Goal: Task Accomplishment & Management: Manage account settings

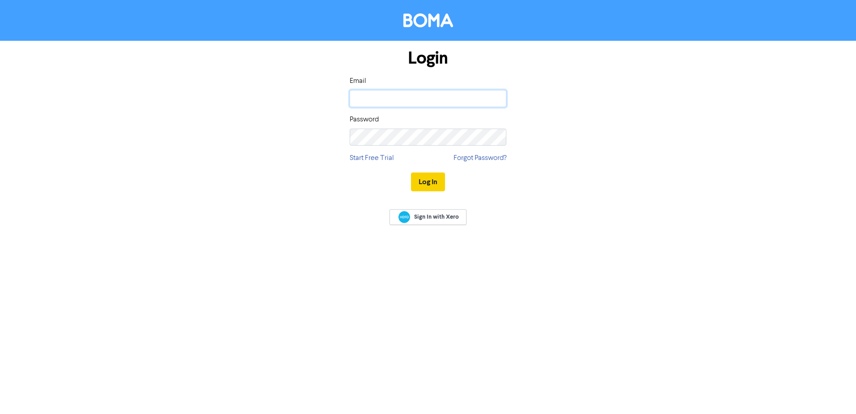
type input "[EMAIL_ADDRESS][DOMAIN_NAME]"
click at [424, 177] on button "Log In" at bounding box center [428, 181] width 34 height 19
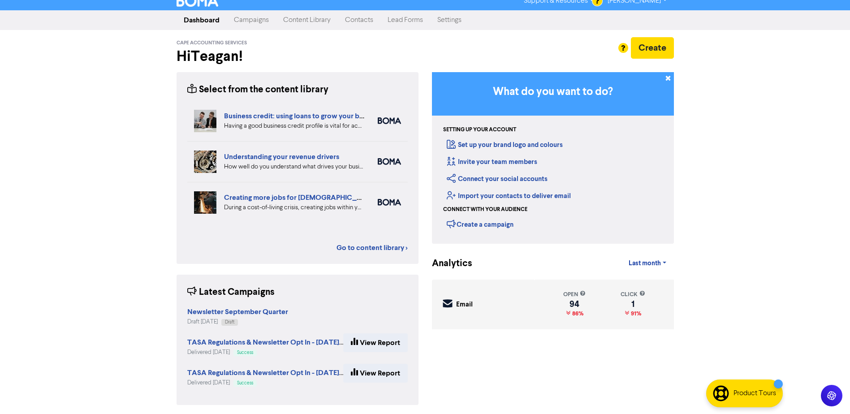
scroll to position [10, 0]
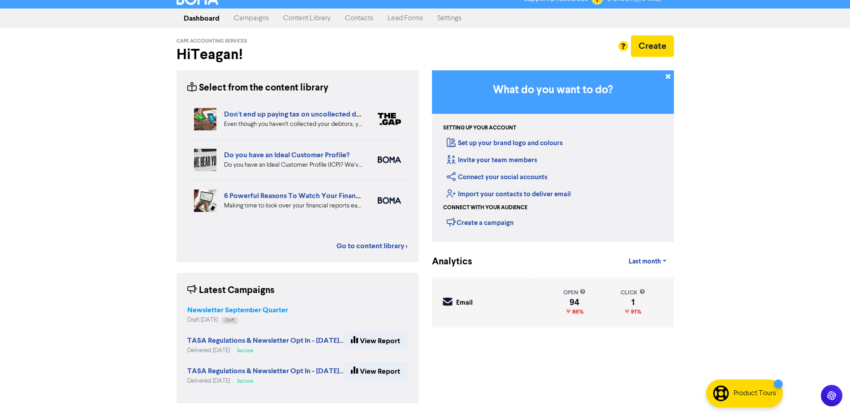
click at [236, 309] on strong "Newsletter September Quarter" at bounding box center [237, 309] width 101 height 9
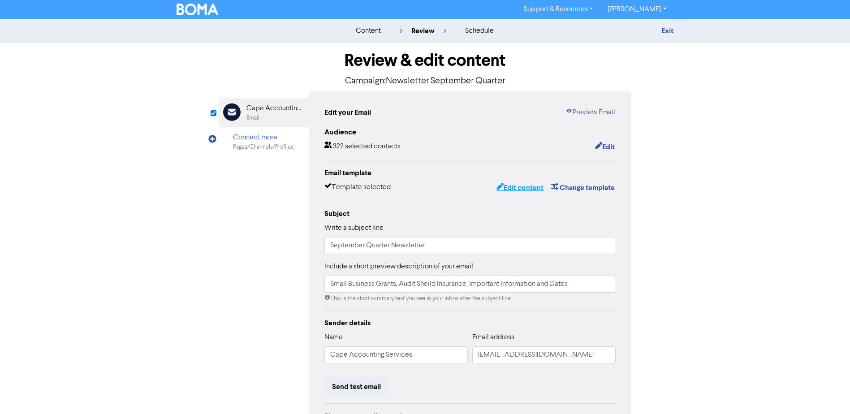
click at [522, 188] on button "Edit content" at bounding box center [520, 188] width 48 height 12
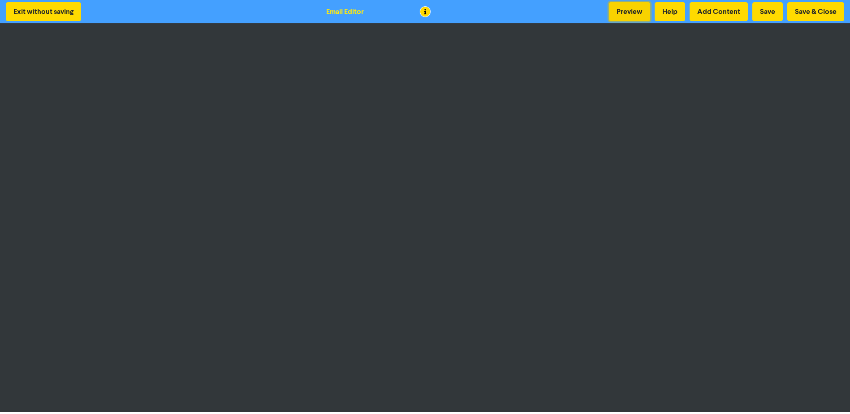
click at [626, 14] on button "Preview" at bounding box center [629, 11] width 41 height 19
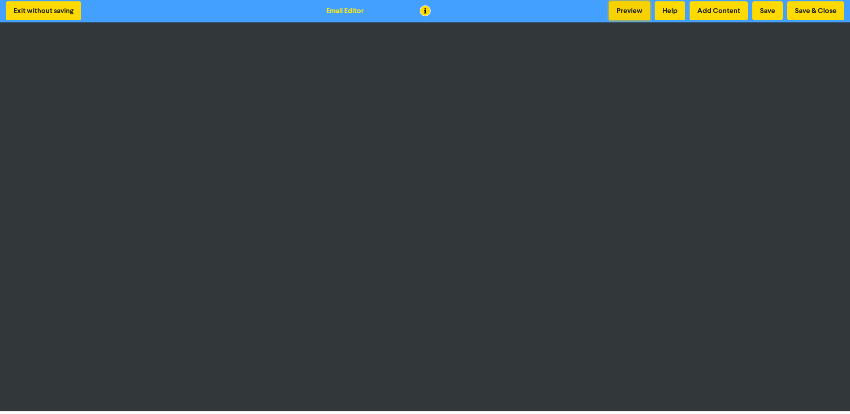
click at [622, 5] on button "Preview" at bounding box center [629, 10] width 41 height 19
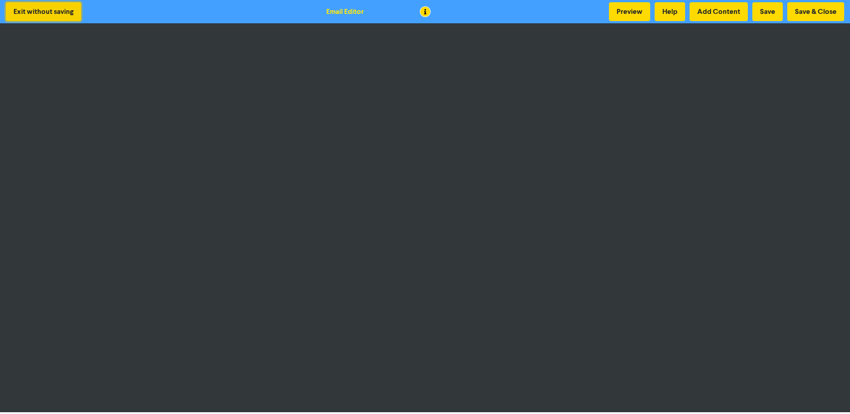
click at [35, 6] on button "Exit without saving" at bounding box center [43, 11] width 75 height 19
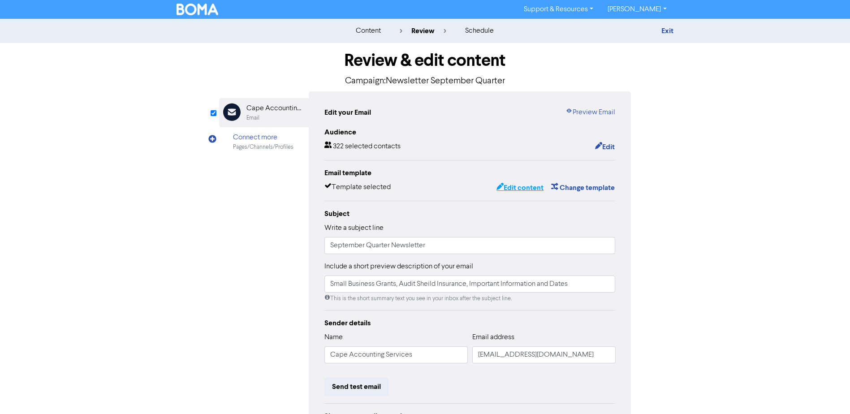
click at [514, 186] on button "Edit content" at bounding box center [520, 188] width 48 height 12
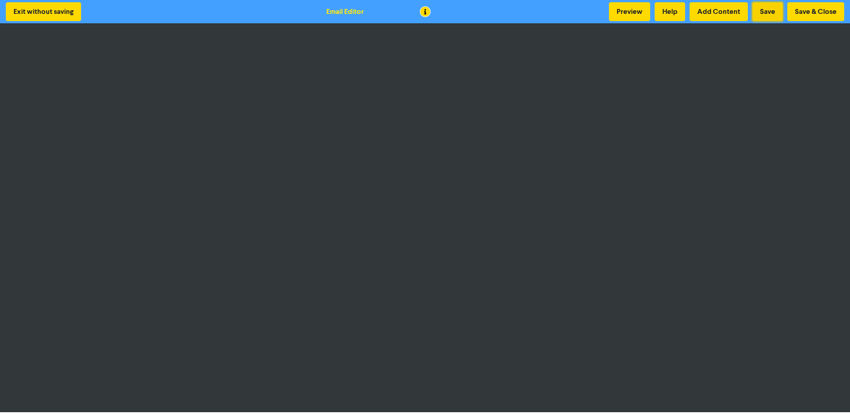
click at [769, 5] on button "Save" at bounding box center [767, 11] width 30 height 19
click at [638, 13] on button "Preview" at bounding box center [629, 11] width 41 height 19
click at [627, 12] on button "Preview" at bounding box center [629, 11] width 41 height 19
click at [760, 12] on button "Save" at bounding box center [767, 11] width 30 height 19
click at [627, 10] on button "Preview" at bounding box center [629, 11] width 41 height 19
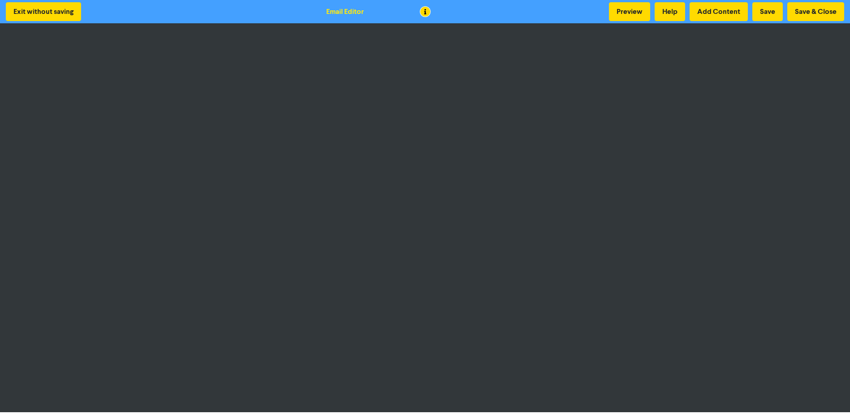
scroll to position [1, 0]
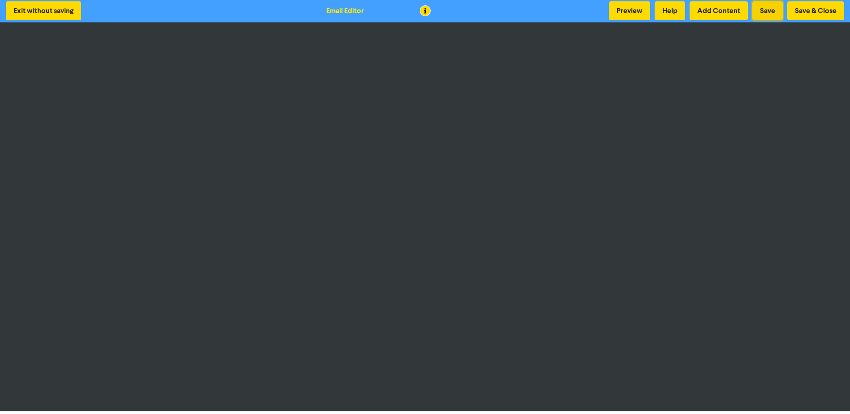
click at [770, 9] on button "Save" at bounding box center [767, 10] width 30 height 19
click at [622, 12] on button "Preview" at bounding box center [629, 10] width 41 height 19
click at [822, 11] on button "Save & Close" at bounding box center [815, 10] width 57 height 19
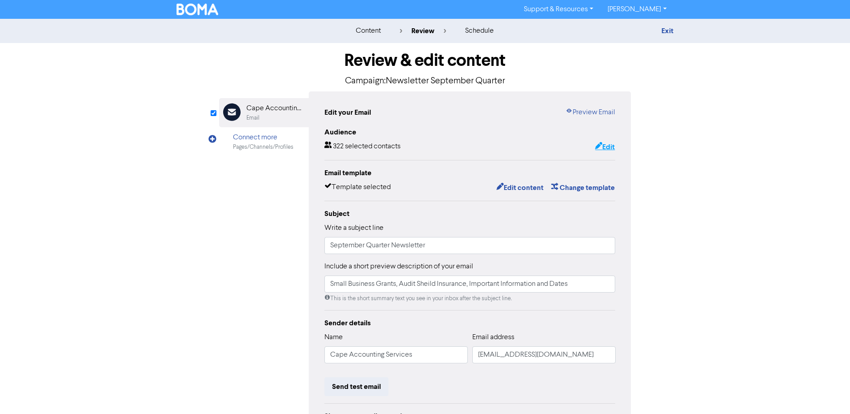
click at [606, 147] on button "Edit" at bounding box center [604, 147] width 21 height 12
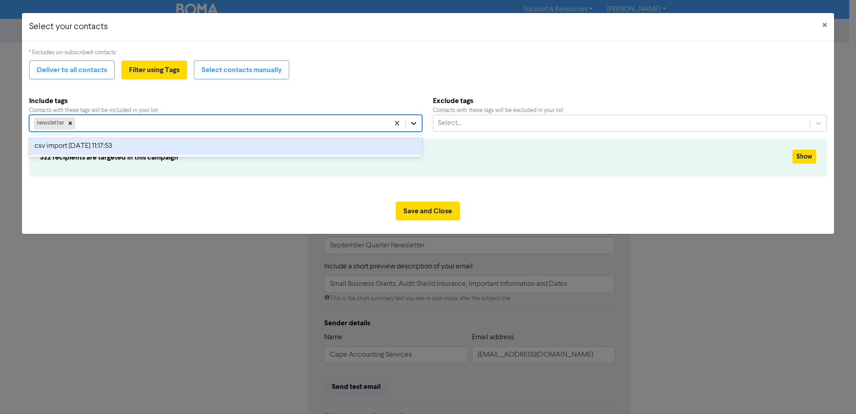
click at [412, 124] on icon at bounding box center [413, 123] width 9 height 9
click at [411, 124] on icon at bounding box center [413, 123] width 9 height 9
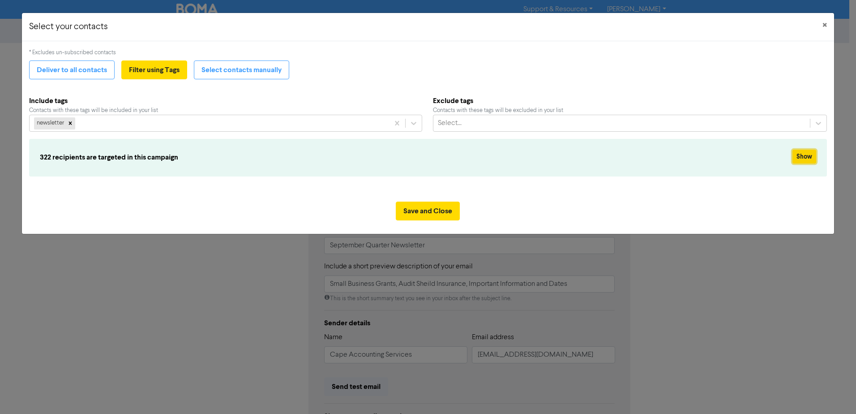
click at [806, 155] on button "Show" at bounding box center [805, 157] width 24 height 14
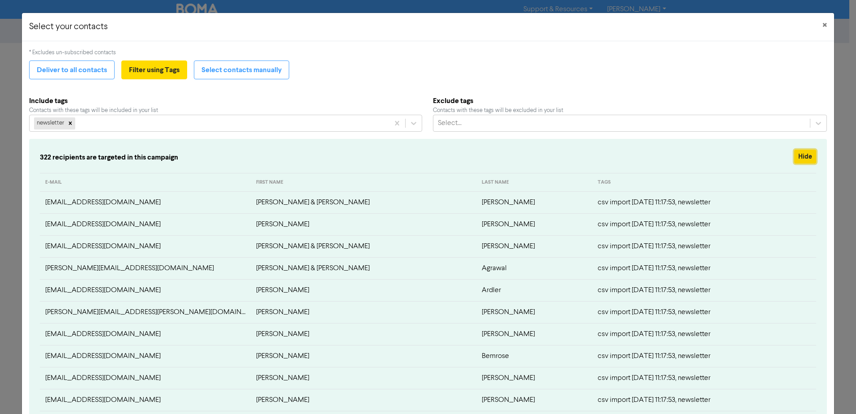
click at [798, 156] on button "Hide" at bounding box center [805, 157] width 22 height 14
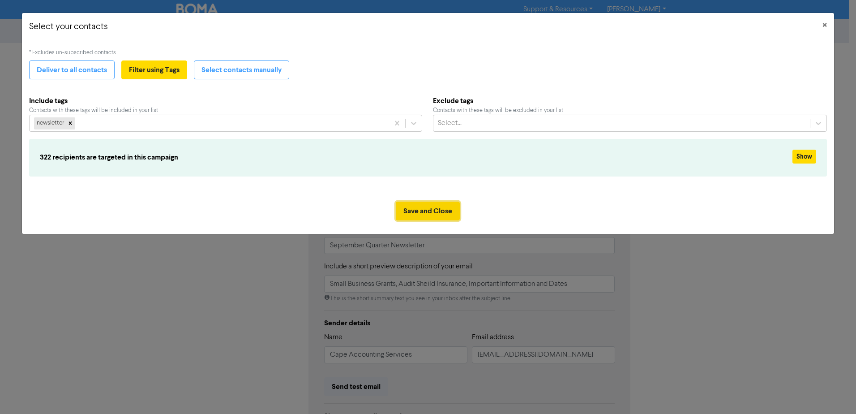
click at [429, 211] on button "Save and Close" at bounding box center [428, 211] width 64 height 19
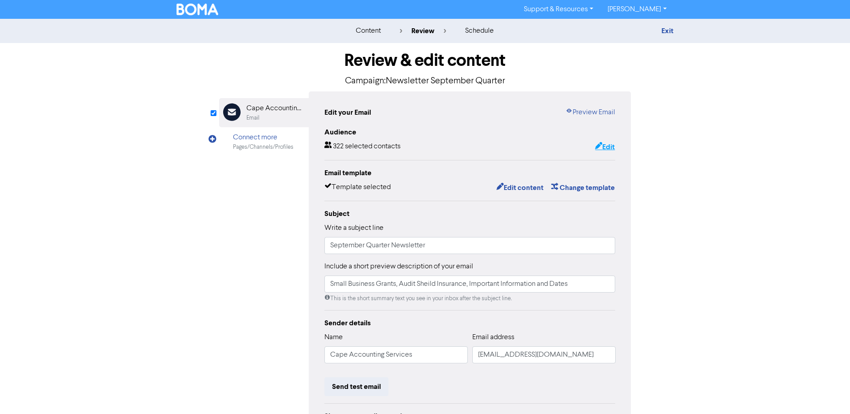
click at [602, 146] on button "Edit" at bounding box center [604, 147] width 21 height 12
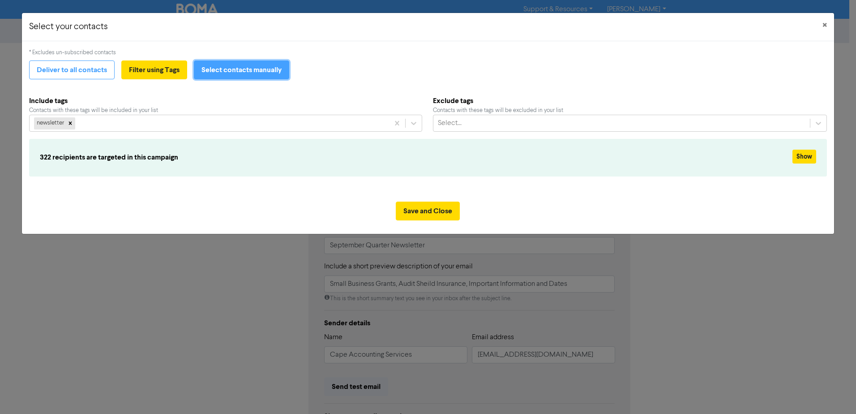
click at [269, 65] on button "Select contacts manually" at bounding box center [241, 69] width 95 height 19
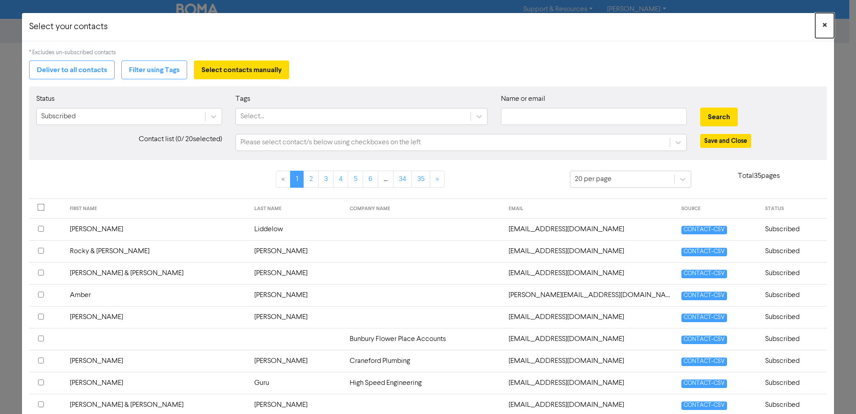
click at [821, 27] on button "×" at bounding box center [824, 25] width 19 height 25
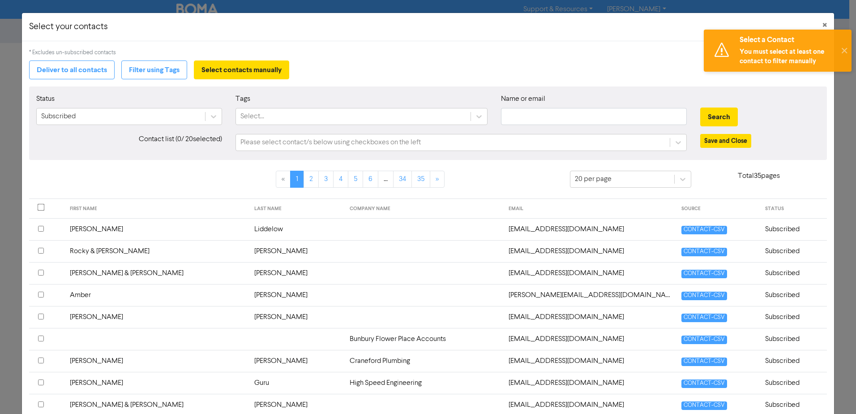
click at [666, 57] on div "* Excludes un-subscribed contacts" at bounding box center [428, 52] width 798 height 9
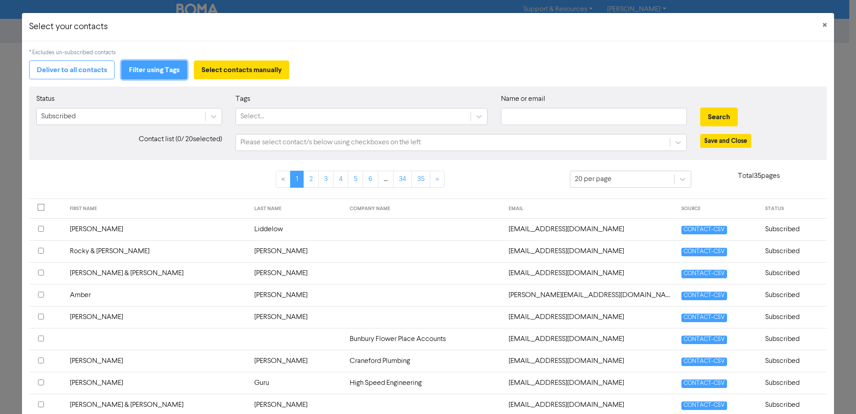
click at [152, 71] on button "Filter using Tags" at bounding box center [154, 69] width 66 height 19
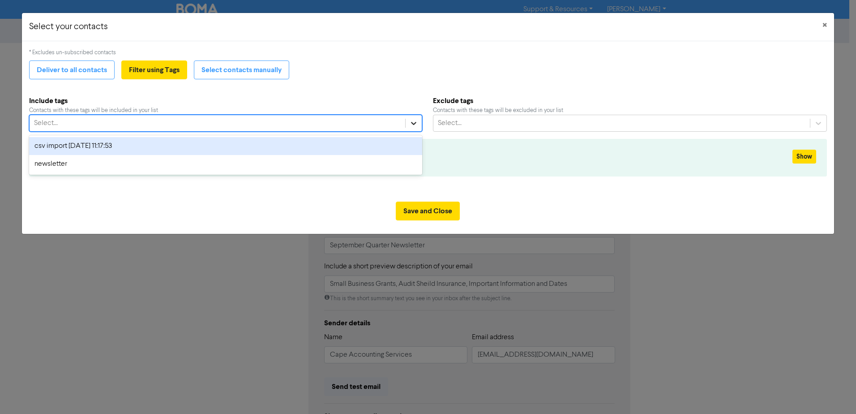
click at [416, 123] on icon at bounding box center [413, 123] width 5 height 3
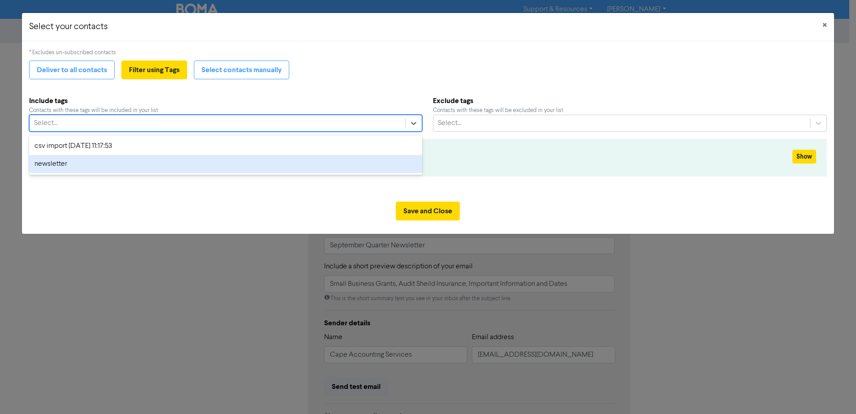
click at [118, 162] on div "newsletter" at bounding box center [225, 164] width 393 height 18
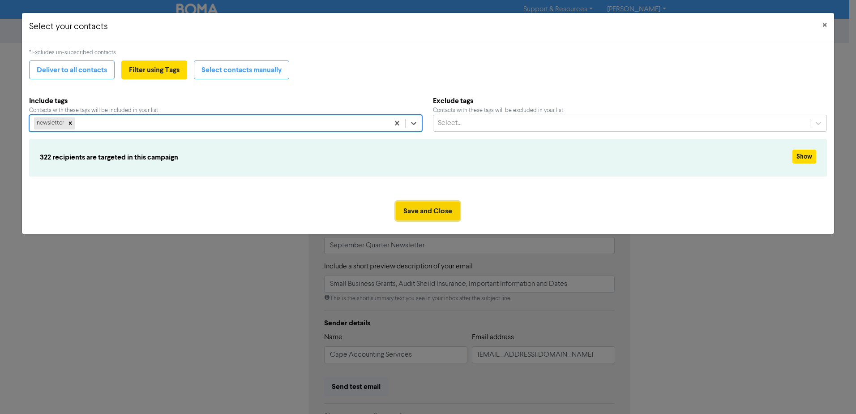
click at [426, 209] on button "Save and Close" at bounding box center [428, 211] width 64 height 19
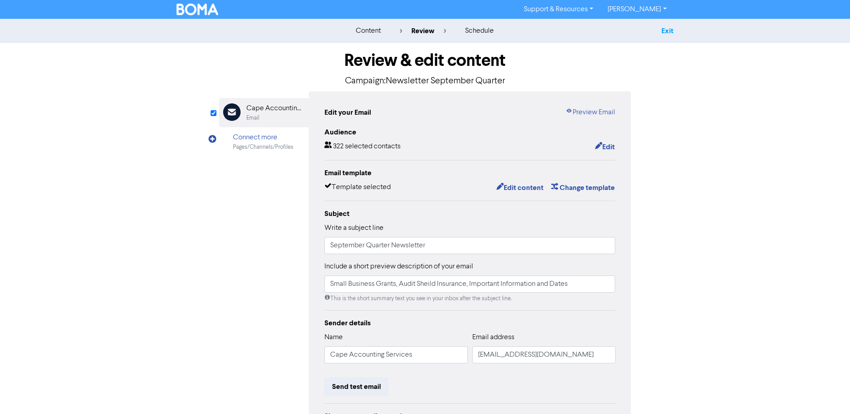
click at [666, 31] on link "Exit" at bounding box center [667, 30] width 12 height 9
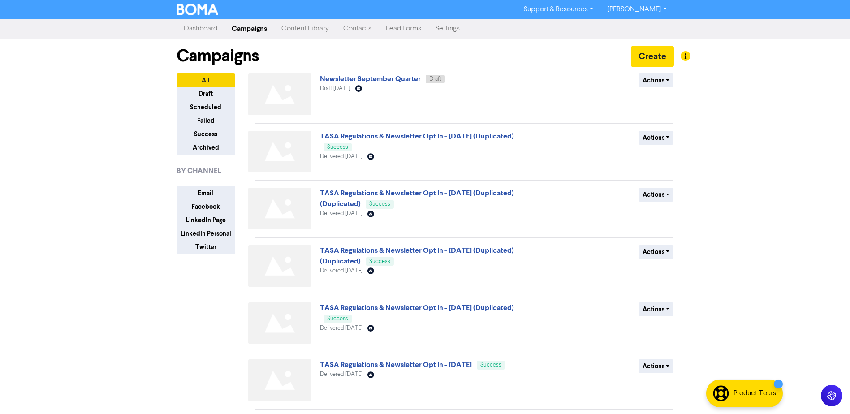
click at [353, 27] on link "Contacts" at bounding box center [357, 29] width 43 height 18
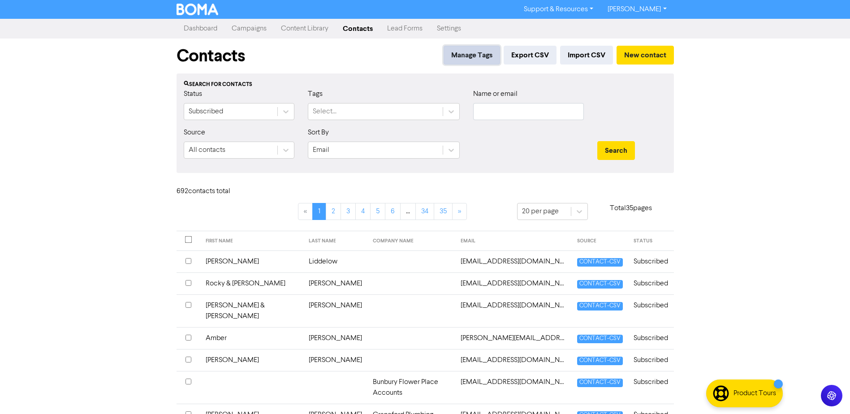
click at [472, 56] on button "Manage Tags" at bounding box center [471, 55] width 56 height 19
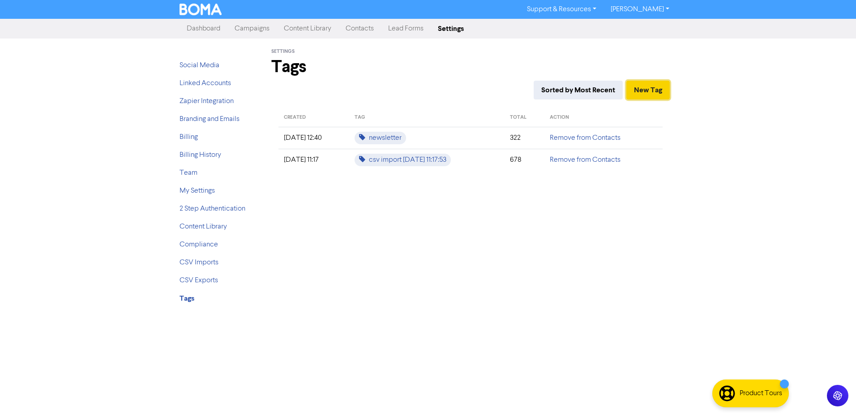
click at [654, 83] on button "New Tag" at bounding box center [648, 90] width 43 height 19
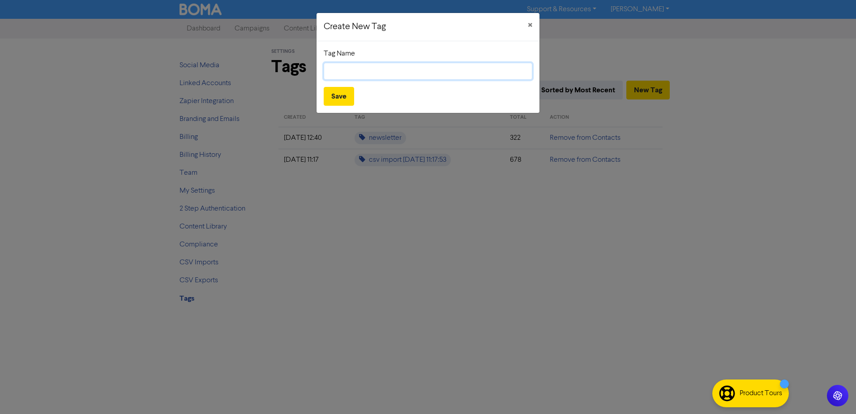
click at [391, 77] on input "text" at bounding box center [428, 71] width 209 height 17
type input "Staff"
click at [342, 94] on button "Save" at bounding box center [339, 96] width 30 height 19
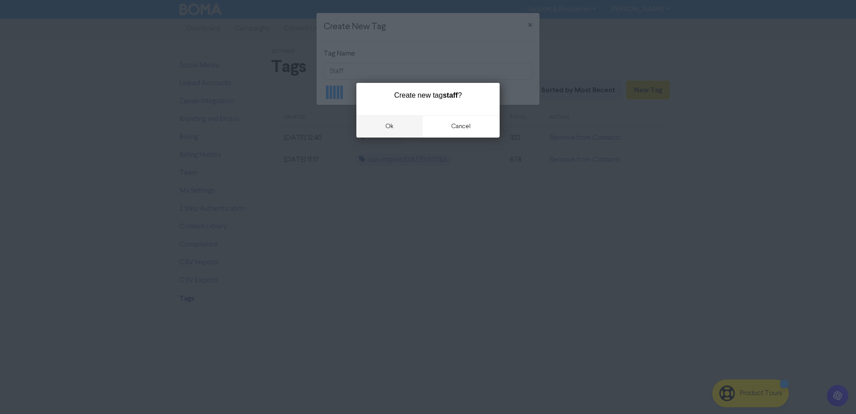
click at [385, 128] on button "ok" at bounding box center [389, 126] width 66 height 22
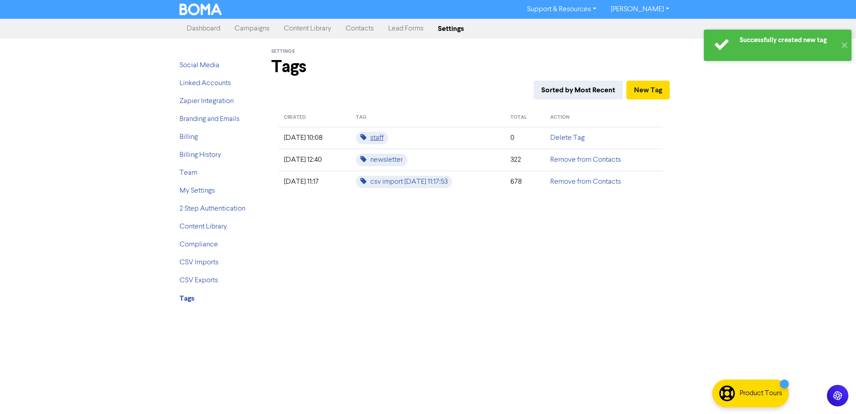
click at [384, 138] on span "staff" at bounding box center [372, 138] width 32 height 13
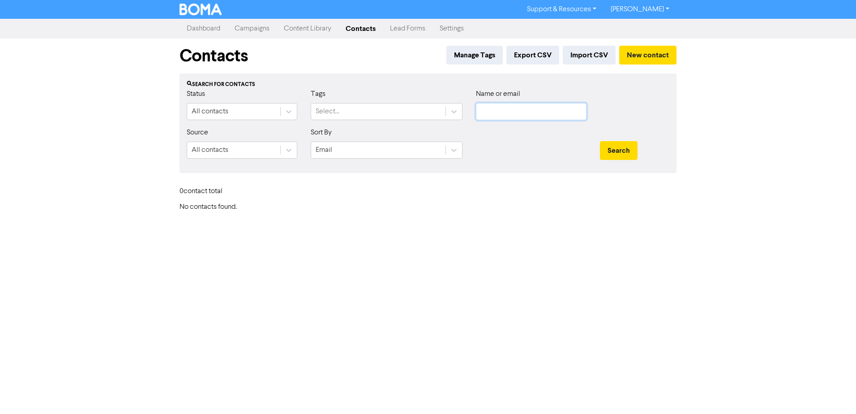
click at [546, 114] on input "text" at bounding box center [531, 111] width 111 height 17
type input "skrlj"
click at [600, 141] on button "Search" at bounding box center [619, 150] width 38 height 19
click at [658, 53] on button "New contact" at bounding box center [647, 55] width 57 height 19
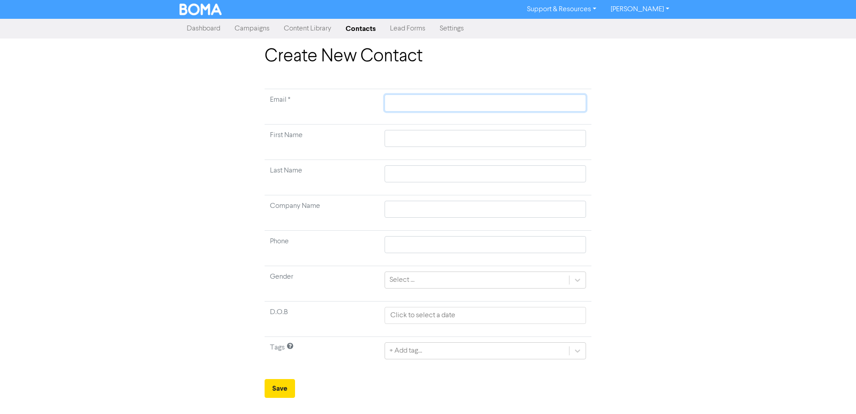
click at [439, 103] on input "text" at bounding box center [486, 102] width 202 height 17
type input "a"
type input "am"
type input "amb"
type input "ambe"
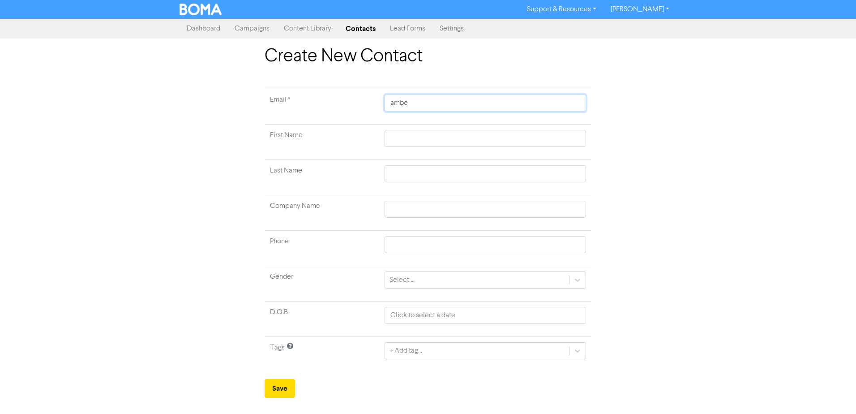
type input "amber"
type input "amber@"
type input "amber@c"
type input "amber@ca"
type input "amber@cap"
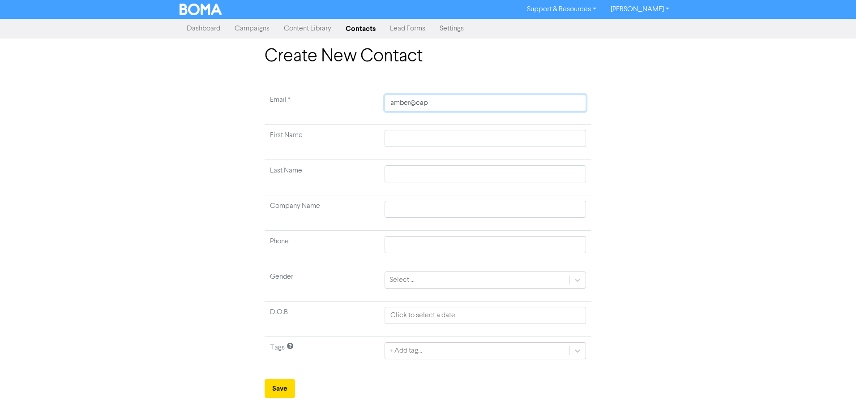
type input "amber@cape"
type input "amber@capea"
type input "amber@capeac"
type input "amber@capeacc"
type input "amber@capeacco"
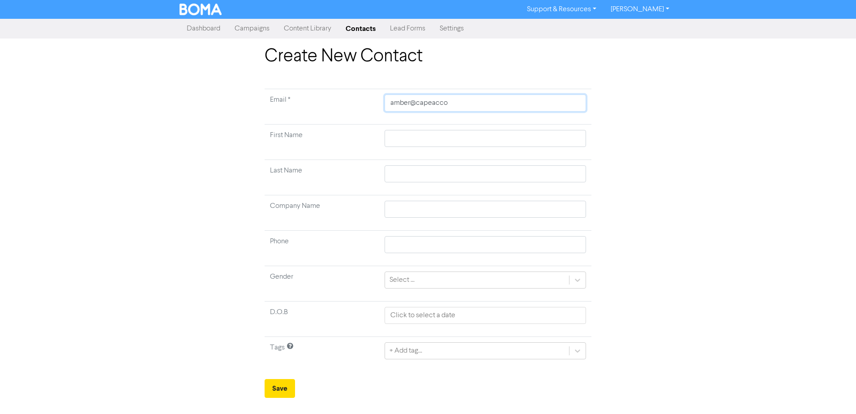
type input "amber@capeaccou"
type input "amber@capeaccoun"
type input "amber@capeaccount"
type input "amber@capeaccountin"
type input "amber@capeaccounting"
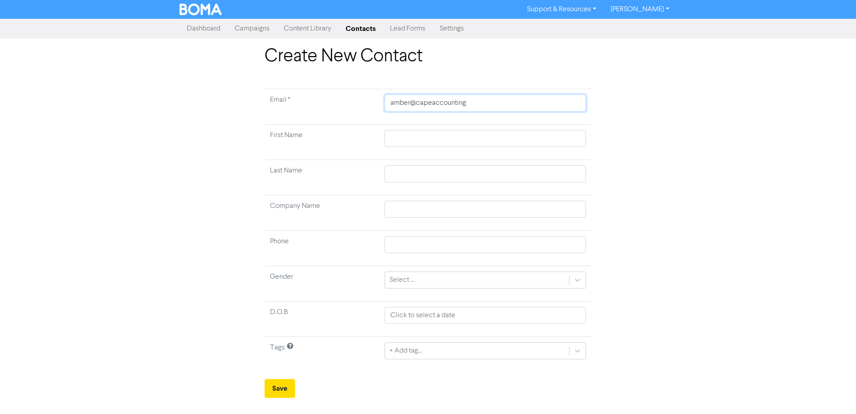
type input "amber@capeaccounting."
type input "[EMAIL_ADDRESS][DOMAIN_NAME]"
type input "[EMAIL_ADDRESS][DOMAIN_NAME]."
type input "amber@capeaccounting.com.a"
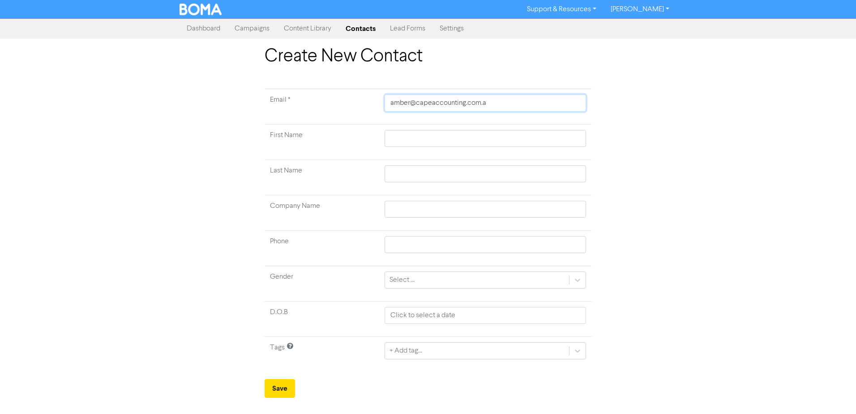
type input "[EMAIL_ADDRESS][DOMAIN_NAME]"
type input "Amber"
type input "[PERSON_NAME]"
type input "[EMAIL_ADDRESS][DOMAIN_NAME]"
click at [558, 354] on td "+ Add tag..." at bounding box center [485, 354] width 212 height 35
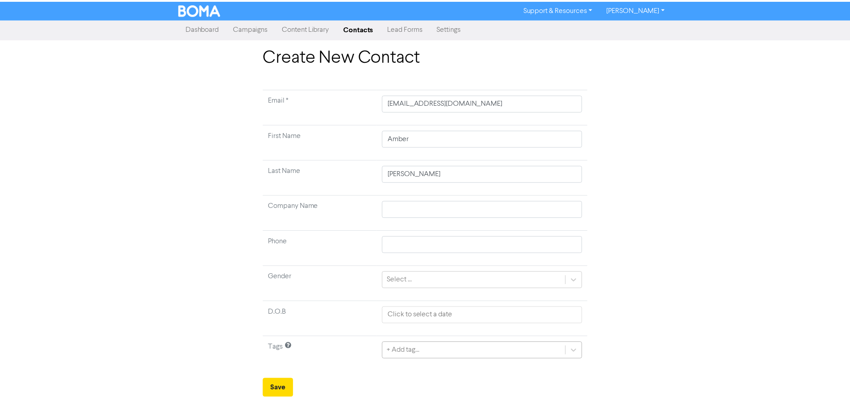
scroll to position [6, 0]
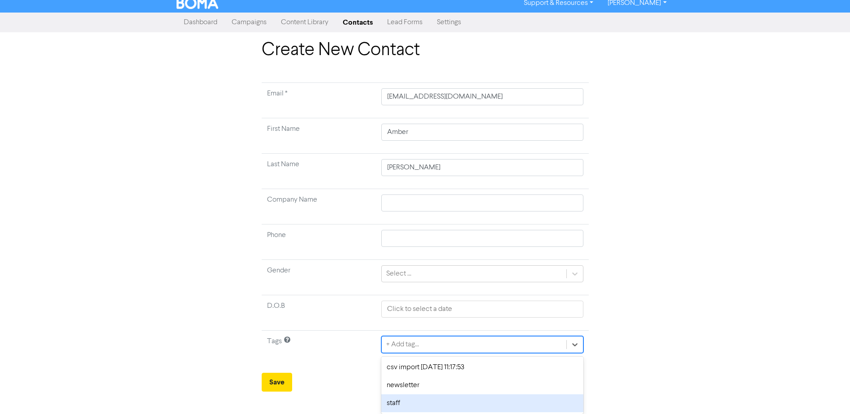
click at [406, 398] on div "staff" at bounding box center [482, 403] width 202 height 18
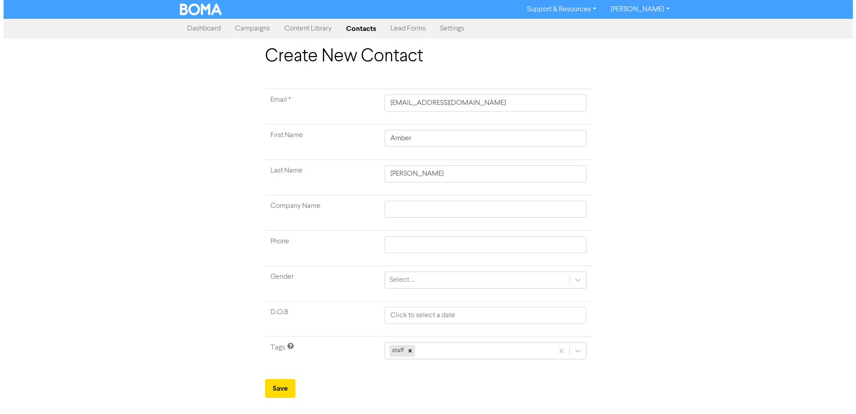
scroll to position [0, 0]
click at [288, 391] on button "Save" at bounding box center [280, 388] width 30 height 19
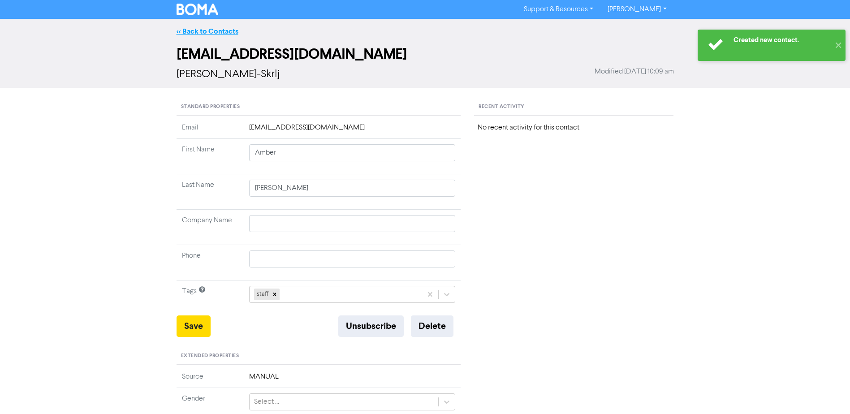
click at [219, 30] on link "<< Back to Contacts" at bounding box center [207, 31] width 62 height 9
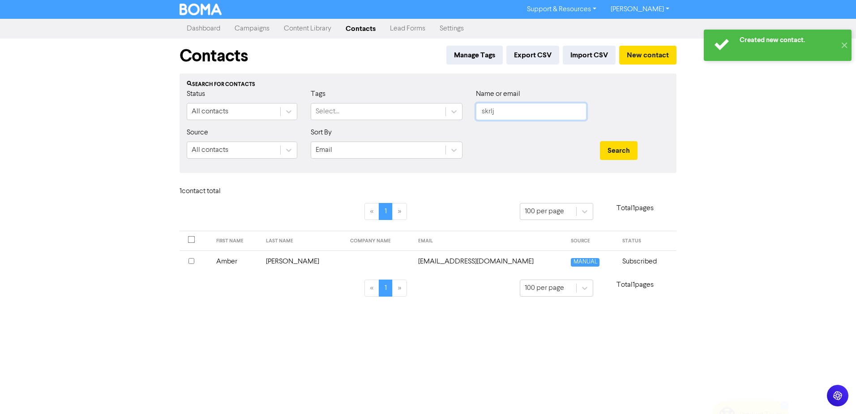
click at [542, 113] on input "skrlj" at bounding box center [531, 111] width 111 height 17
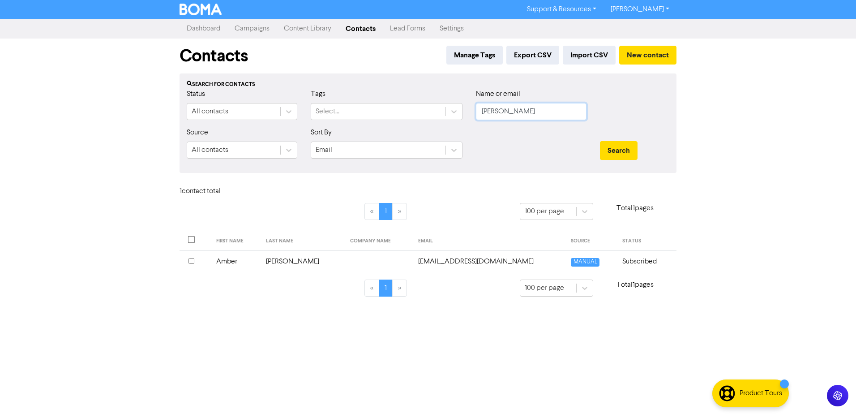
click at [600, 141] on button "Search" at bounding box center [619, 150] width 38 height 19
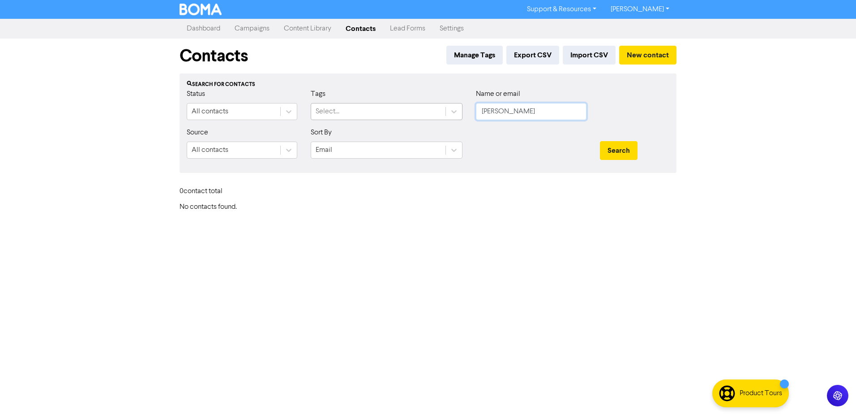
drag, startPoint x: 523, startPoint y: 111, endPoint x: 419, endPoint y: 112, distance: 103.9
click at [439, 112] on div "Status All contacts Tags Select... Name or email [PERSON_NAME]" at bounding box center [428, 108] width 496 height 39
type input "Reception"
click at [600, 141] on button "Search" at bounding box center [619, 150] width 38 height 19
click at [643, 53] on button "New contact" at bounding box center [647, 55] width 57 height 19
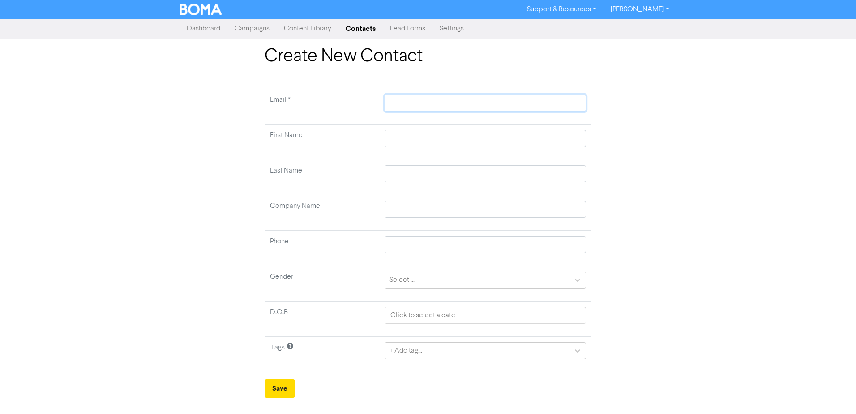
click at [446, 102] on input "text" at bounding box center [486, 102] width 202 height 17
type input "r"
type input "re"
type input "rec"
type input "rece"
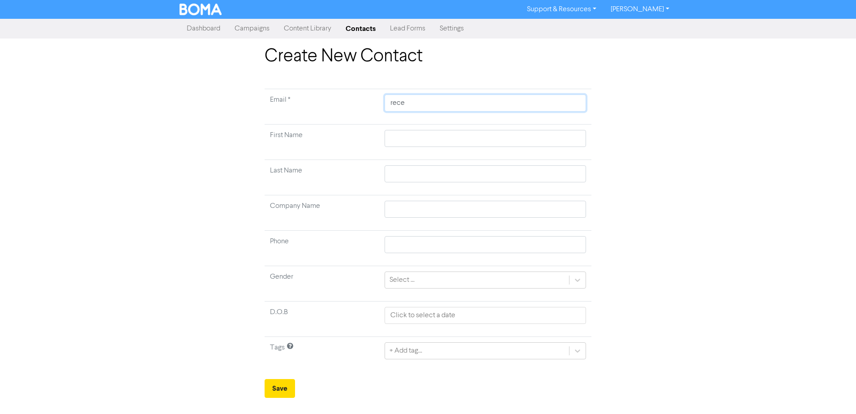
type input "recep"
type input "recept"
type input "recepti"
type input "reception"
type input "reception@"
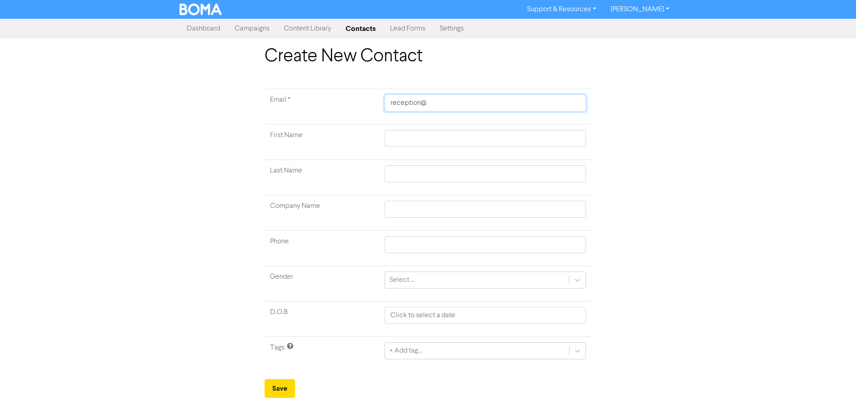
type input "reception@c"
type input "reception@ca"
type input "reception@cap"
type input "reception@cape"
type input "reception@capea"
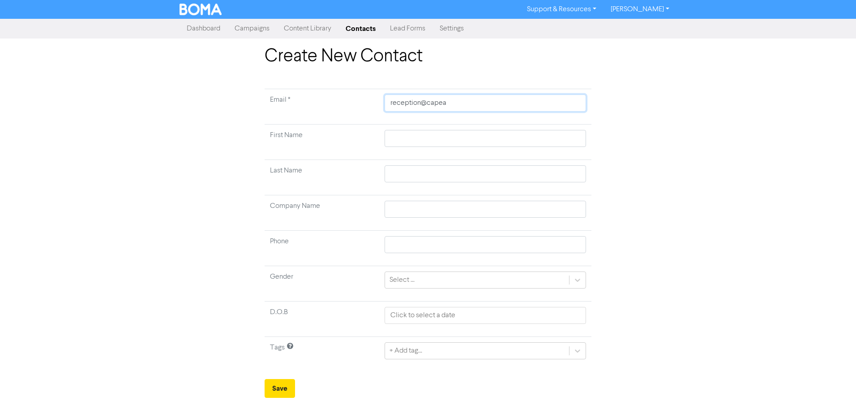
type input "reception@capeac"
click at [520, 214] on input "text" at bounding box center [486, 209] width 202 height 17
click at [525, 355] on td "+ Add tag..." at bounding box center [485, 354] width 212 height 35
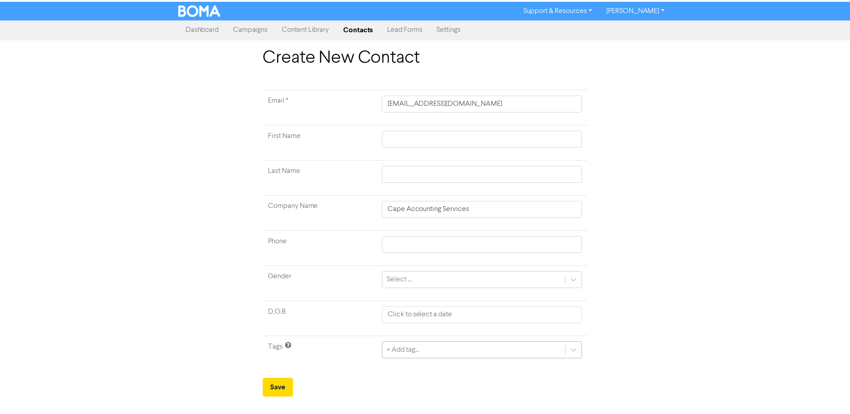
scroll to position [6, 0]
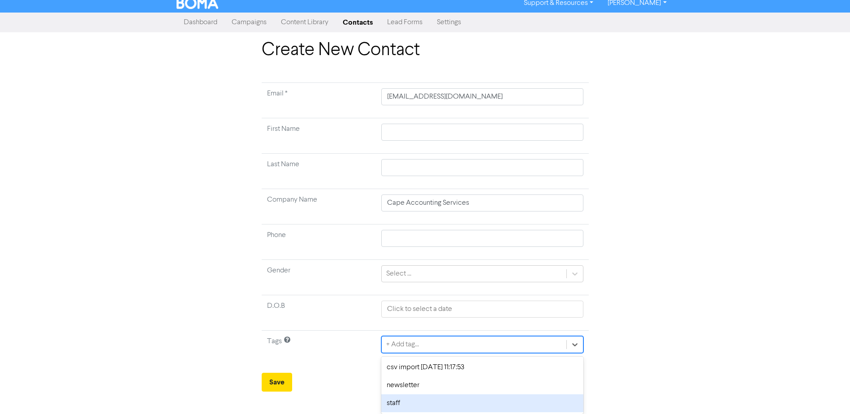
click at [429, 396] on div "staff" at bounding box center [482, 403] width 202 height 18
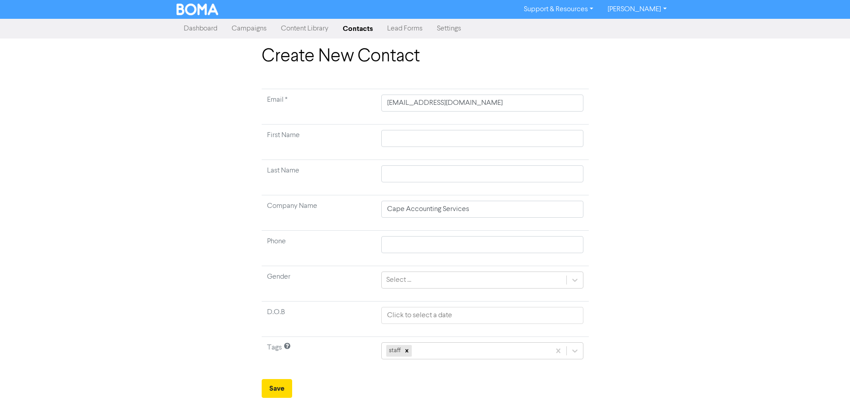
scroll to position [0, 0]
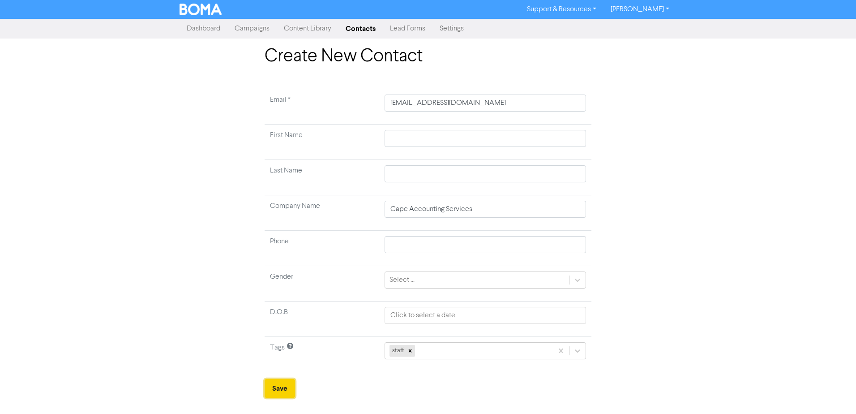
click at [283, 385] on button "Save" at bounding box center [280, 388] width 30 height 19
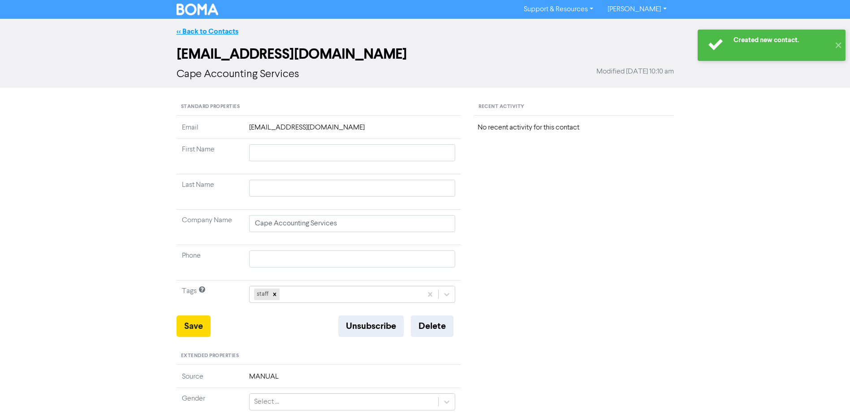
click at [192, 29] on link "<< Back to Contacts" at bounding box center [207, 31] width 62 height 9
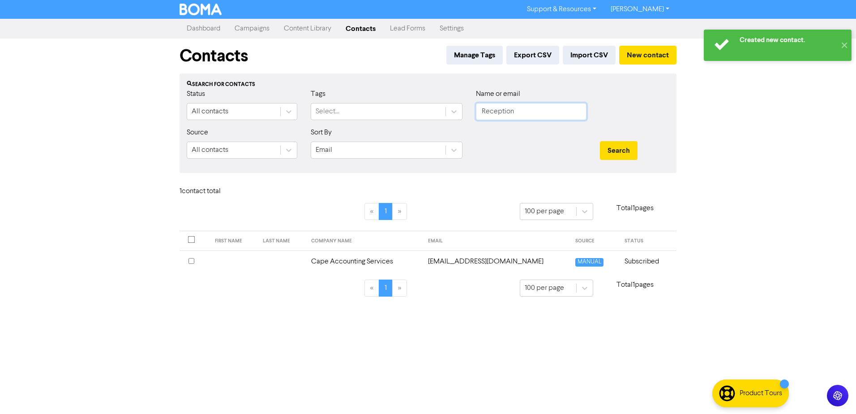
click at [551, 113] on input "Reception" at bounding box center [531, 111] width 111 height 17
click at [600, 141] on button "Search" at bounding box center [619, 150] width 38 height 19
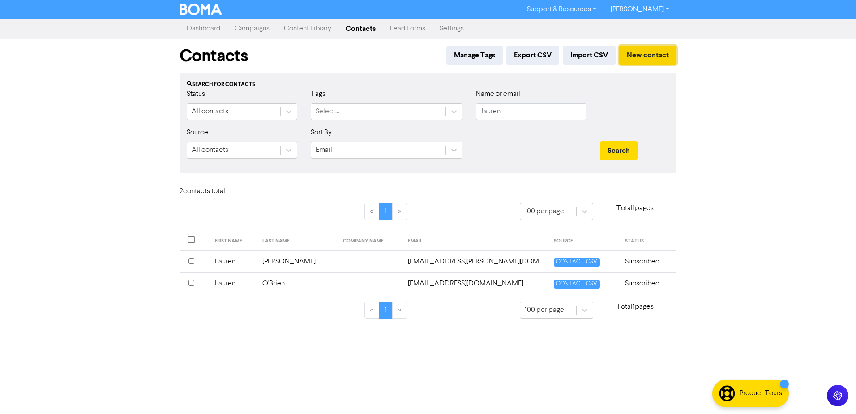
click at [653, 56] on button "New contact" at bounding box center [647, 55] width 57 height 19
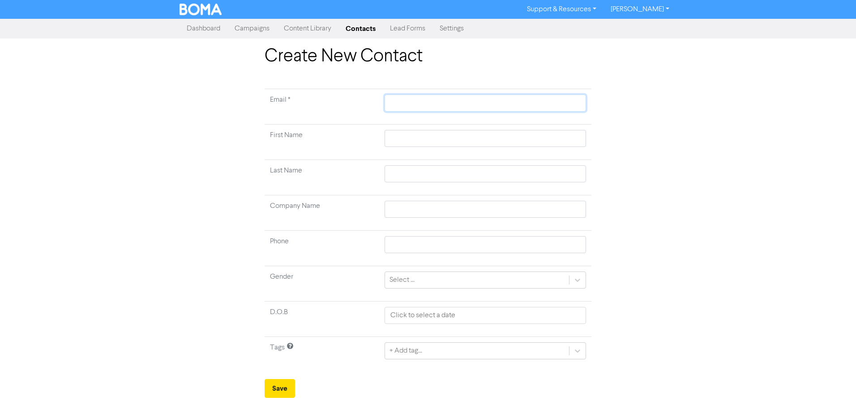
click at [461, 96] on input "text" at bounding box center [486, 102] width 202 height 17
click at [441, 139] on input "text" at bounding box center [486, 138] width 202 height 17
click at [275, 385] on button "Save" at bounding box center [280, 388] width 30 height 19
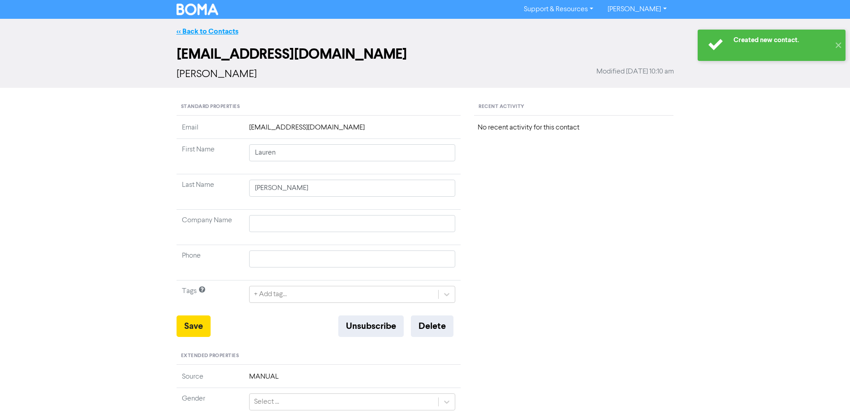
click at [212, 31] on link "<< Back to Contacts" at bounding box center [207, 31] width 62 height 9
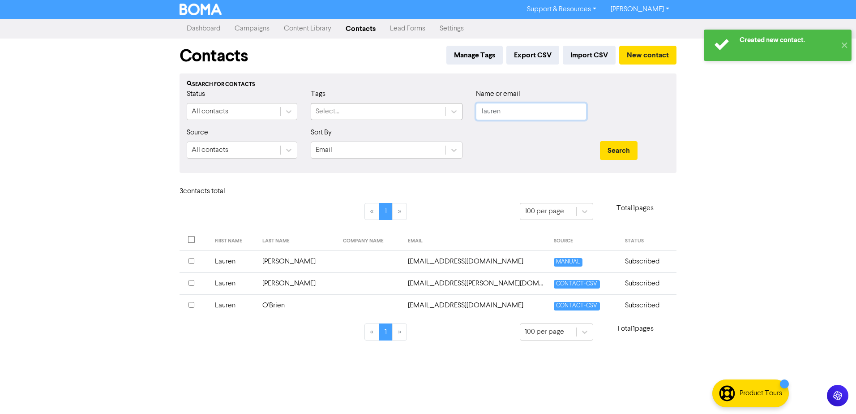
drag, startPoint x: 526, startPoint y: 115, endPoint x: 444, endPoint y: 116, distance: 82.0
click at [451, 116] on div "Status All contacts Tags Select... Name or email [PERSON_NAME]" at bounding box center [428, 108] width 496 height 39
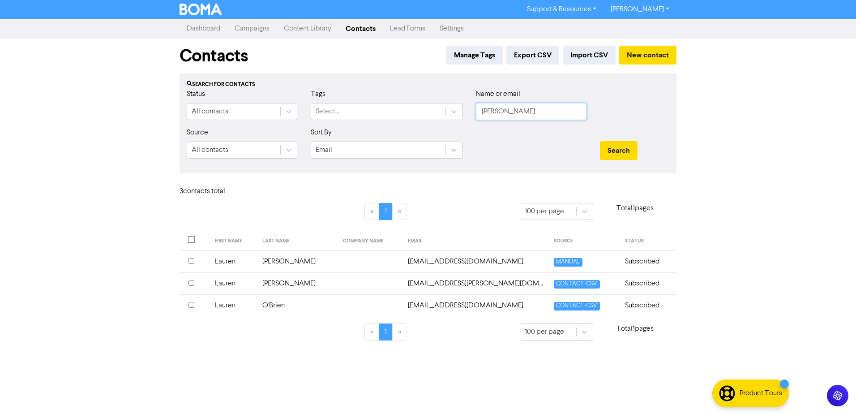
click at [600, 141] on button "Search" at bounding box center [619, 150] width 38 height 19
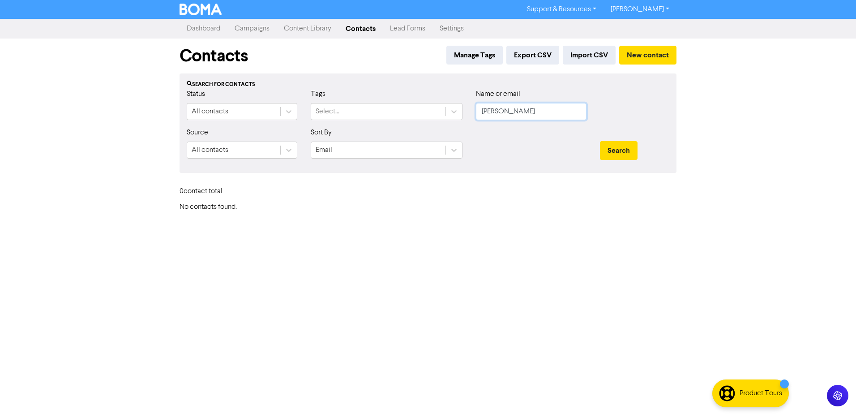
drag, startPoint x: 568, startPoint y: 112, endPoint x: 524, endPoint y: 112, distance: 44.3
click at [524, 112] on input "[PERSON_NAME]" at bounding box center [531, 111] width 111 height 17
click at [600, 141] on button "Search" at bounding box center [619, 150] width 38 height 19
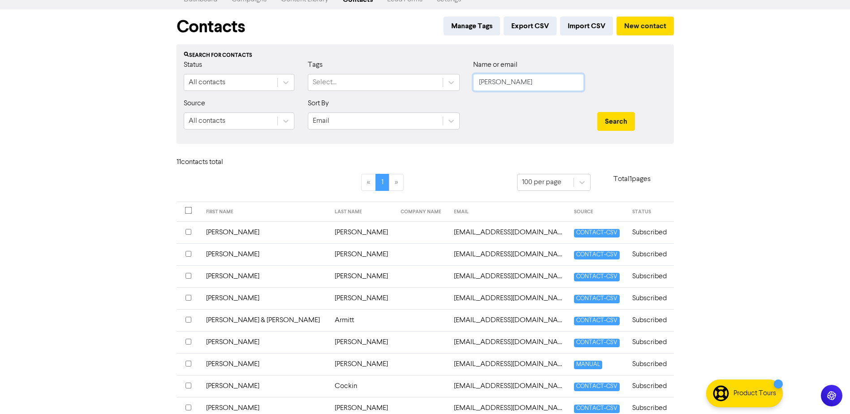
scroll to position [45, 0]
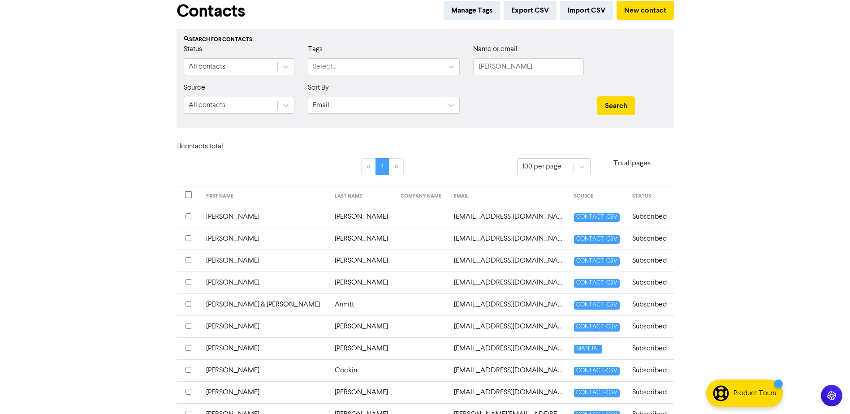
click at [219, 347] on td "[PERSON_NAME]" at bounding box center [265, 348] width 129 height 22
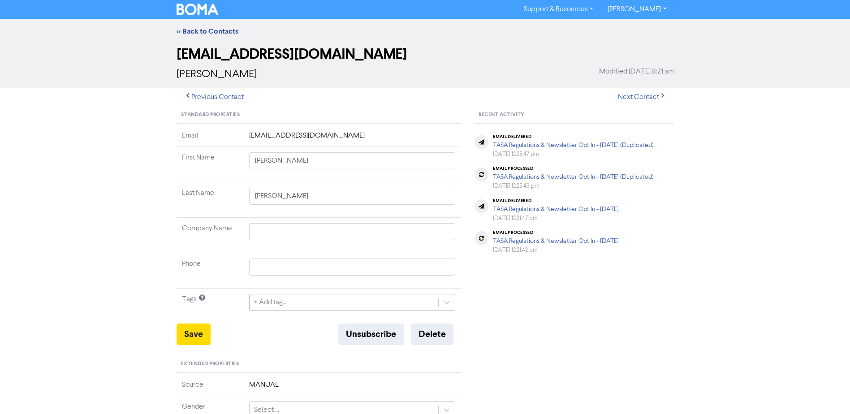
click at [382, 303] on div "+ Add tag..." at bounding box center [343, 302] width 189 height 16
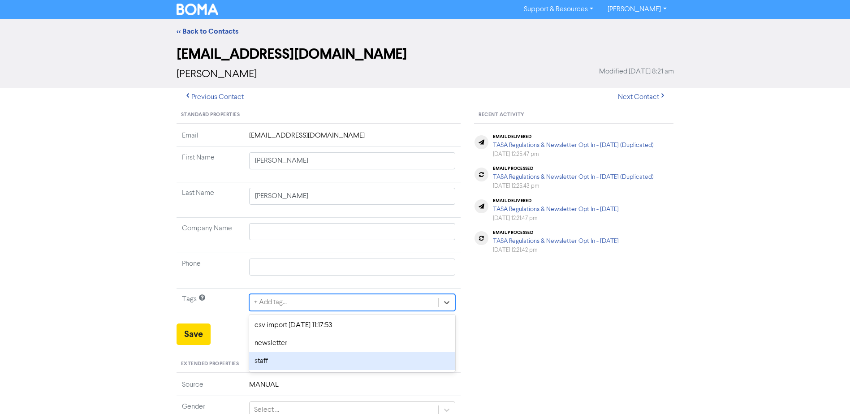
click at [266, 363] on div "staff" at bounding box center [352, 361] width 206 height 18
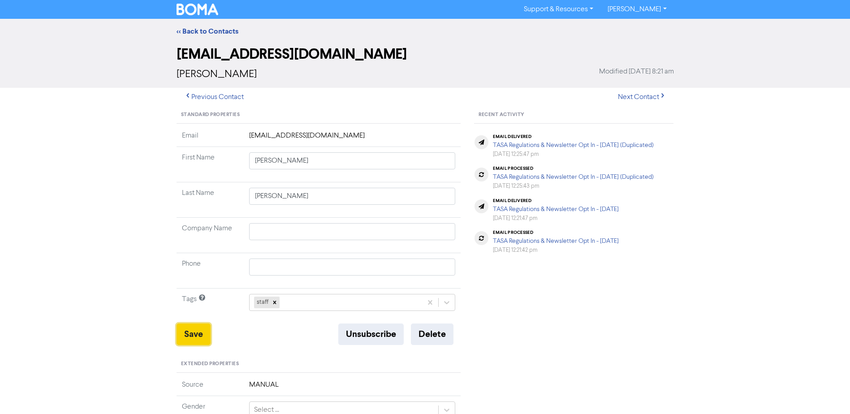
click at [196, 334] on button "Save" at bounding box center [193, 333] width 34 height 21
click at [206, 30] on link "<< Back to Contacts" at bounding box center [207, 31] width 62 height 9
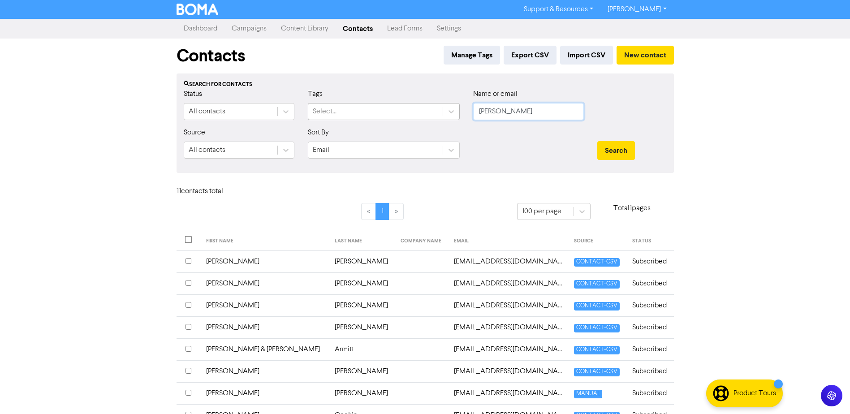
drag, startPoint x: 514, startPoint y: 115, endPoint x: 399, endPoint y: 115, distance: 115.5
click at [405, 115] on div "Status All contacts Tags Select... Name or email [PERSON_NAME]" at bounding box center [425, 108] width 496 height 39
click at [597, 141] on button "Search" at bounding box center [616, 150] width 38 height 19
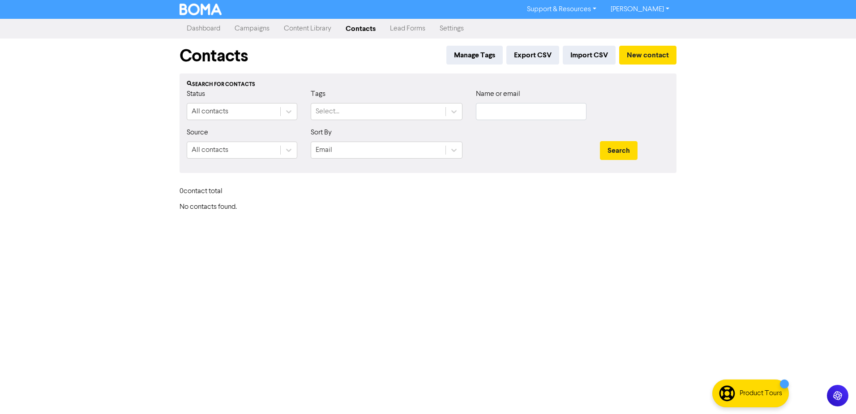
click at [453, 319] on div "Support & Resources Video Tutorials FAQ & Guides Marketing Education [PERSON_NA…" at bounding box center [428, 207] width 856 height 414
click at [262, 29] on link "Campaigns" at bounding box center [251, 29] width 49 height 18
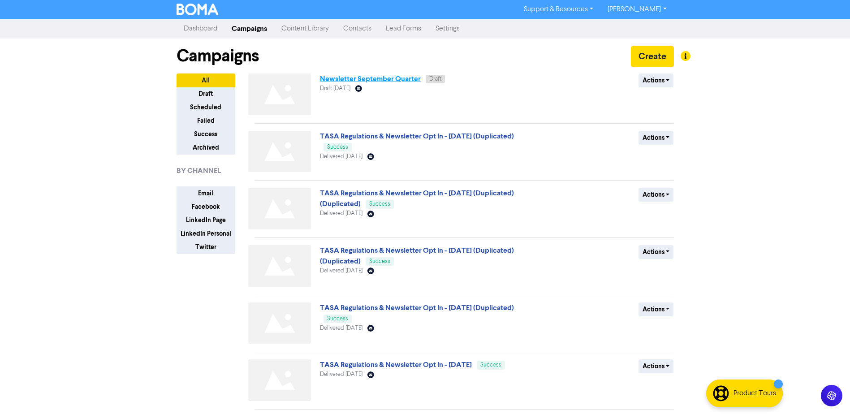
click at [412, 76] on link "Newsletter September Quarter" at bounding box center [370, 78] width 101 height 9
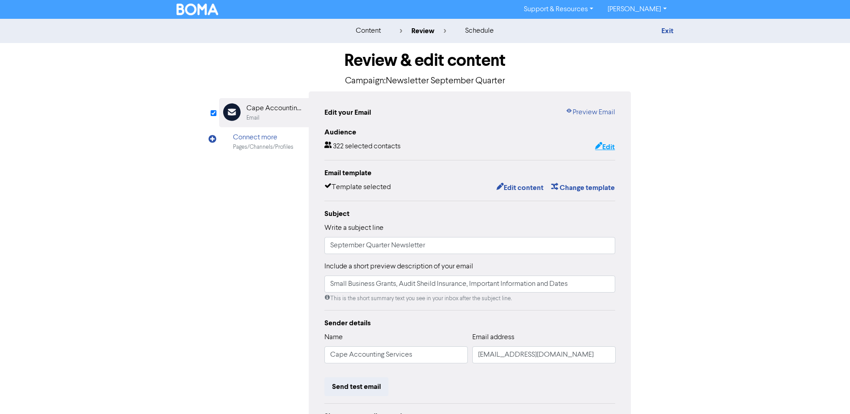
click at [605, 145] on button "Edit" at bounding box center [604, 147] width 21 height 12
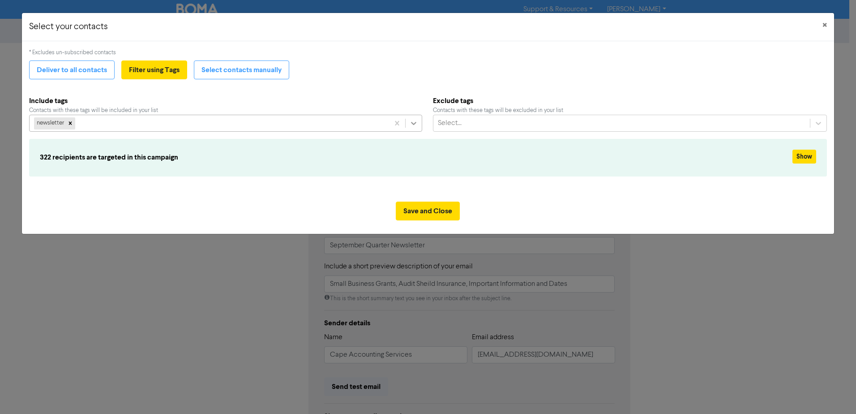
click at [412, 124] on icon at bounding box center [413, 123] width 5 height 3
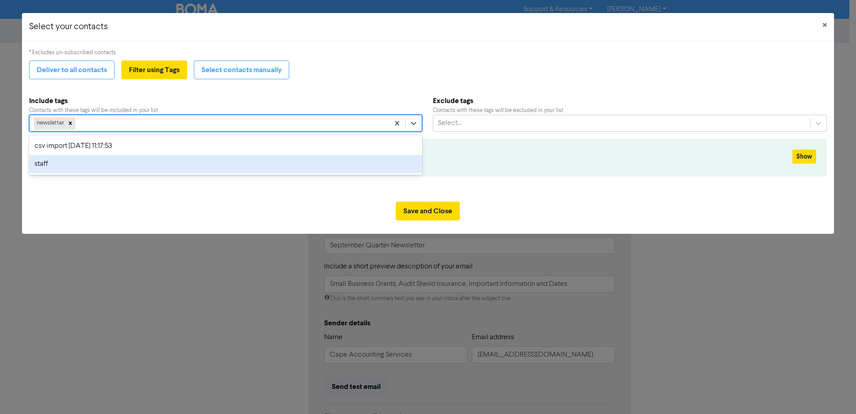
click at [49, 164] on div "staff" at bounding box center [225, 164] width 393 height 18
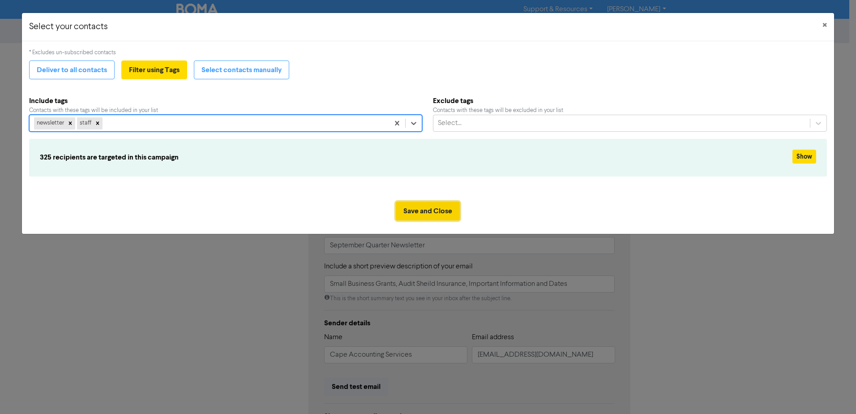
click at [425, 211] on button "Save and Close" at bounding box center [428, 211] width 64 height 19
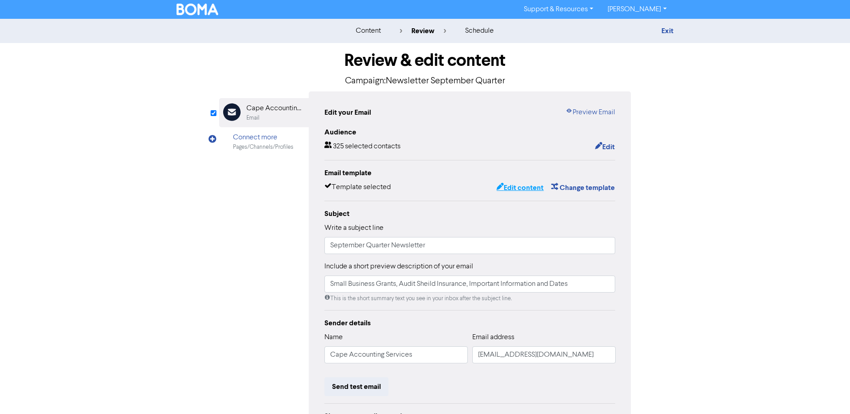
click at [525, 184] on button "Edit content" at bounding box center [520, 188] width 48 height 12
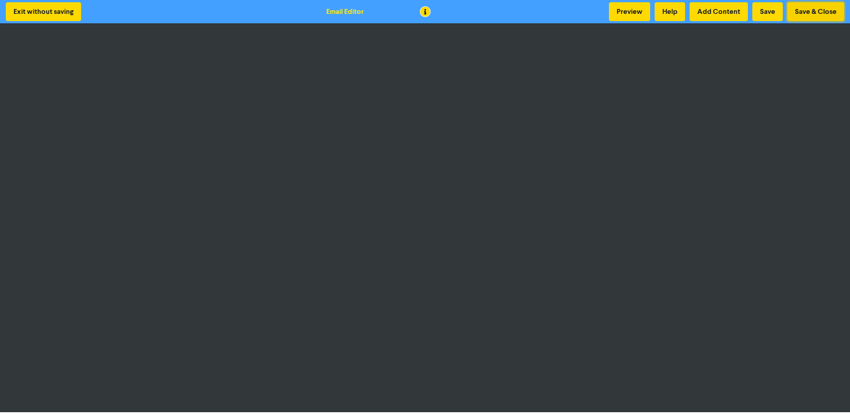
click at [817, 11] on button "Save & Close" at bounding box center [815, 11] width 57 height 19
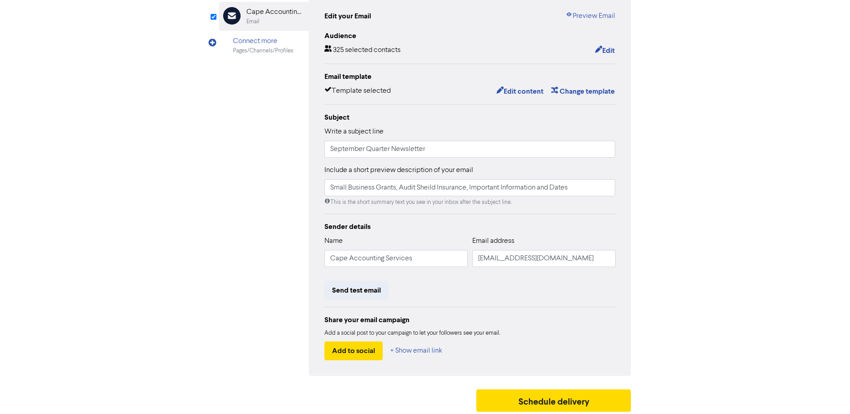
scroll to position [99, 0]
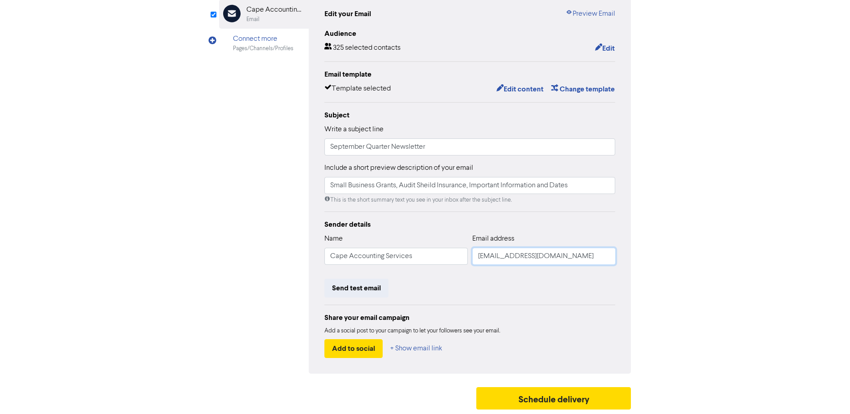
click at [500, 258] on input "[EMAIL_ADDRESS][DOMAIN_NAME]" at bounding box center [543, 256] width 143 height 17
click at [555, 404] on button "Schedule delivery" at bounding box center [553, 398] width 155 height 22
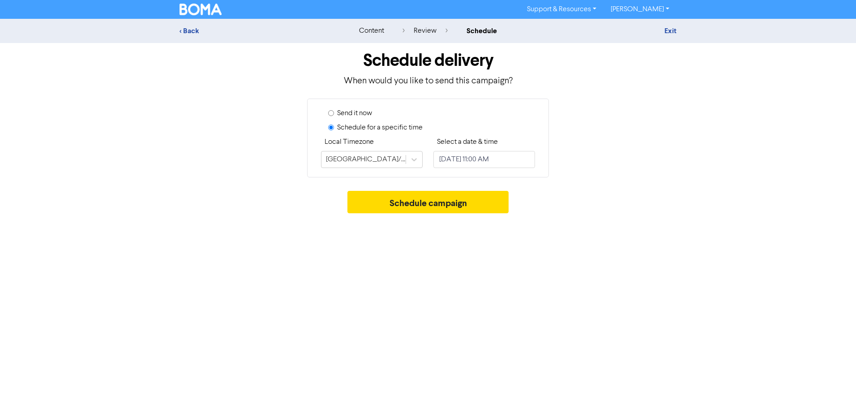
click at [330, 113] on input "Send it now" at bounding box center [331, 113] width 6 height 6
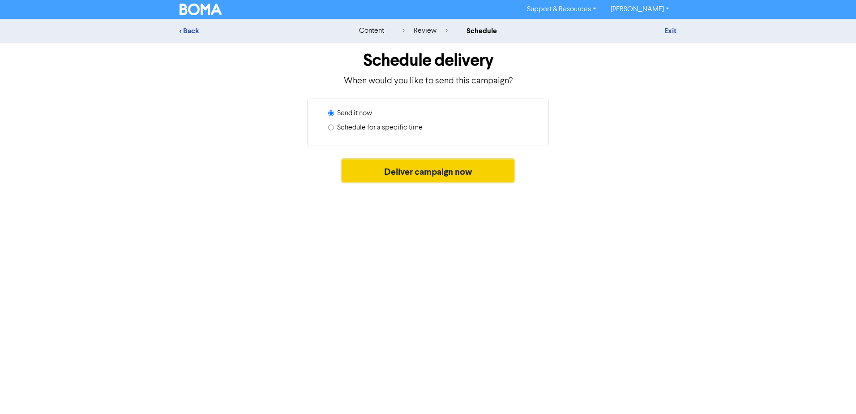
click at [442, 170] on button "Deliver campaign now" at bounding box center [428, 170] width 172 height 22
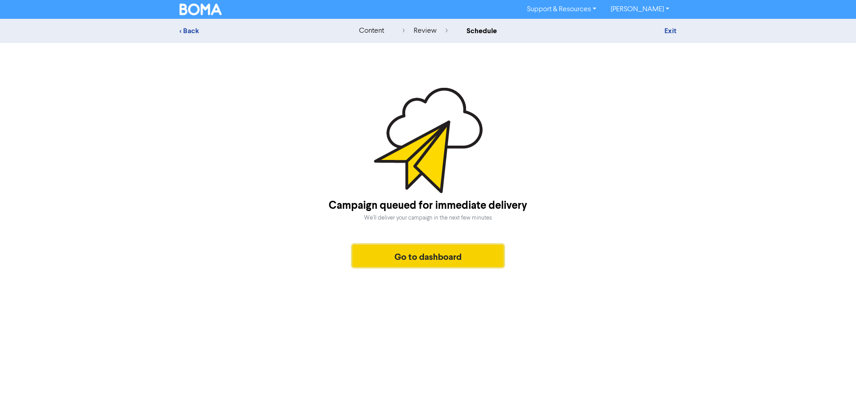
click at [438, 259] on button "Go to dashboard" at bounding box center [427, 256] width 151 height 22
